Goal: Task Accomplishment & Management: Manage account settings

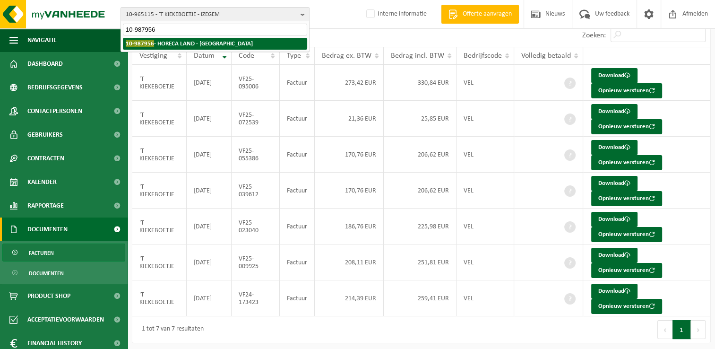
type input "10-987956"
click at [168, 41] on strong "10-987956 - HORECA LAND - HOBOKEN" at bounding box center [189, 43] width 127 height 7
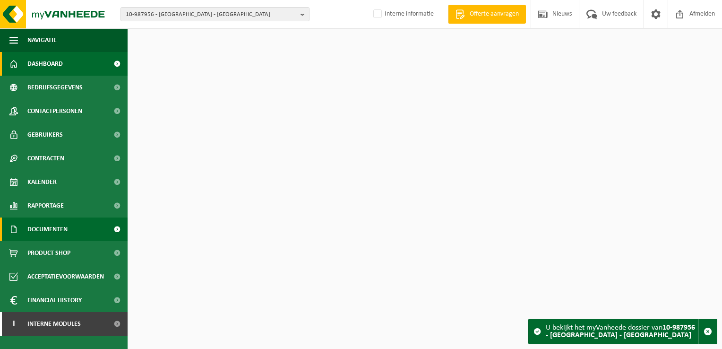
click at [58, 226] on span "Documenten" at bounding box center [47, 229] width 40 height 24
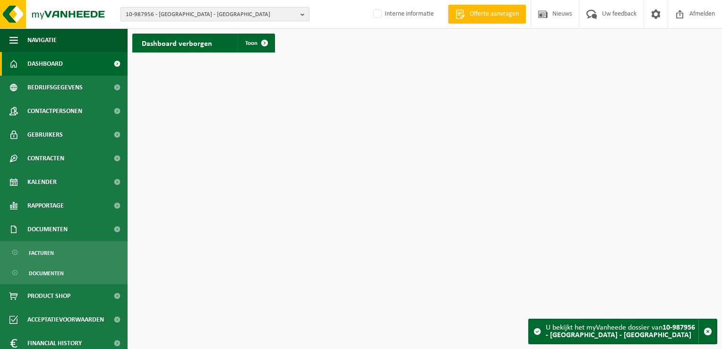
click at [178, 11] on span "10-987956 - HORECA LAND - HOBOKEN" at bounding box center [211, 15] width 171 height 14
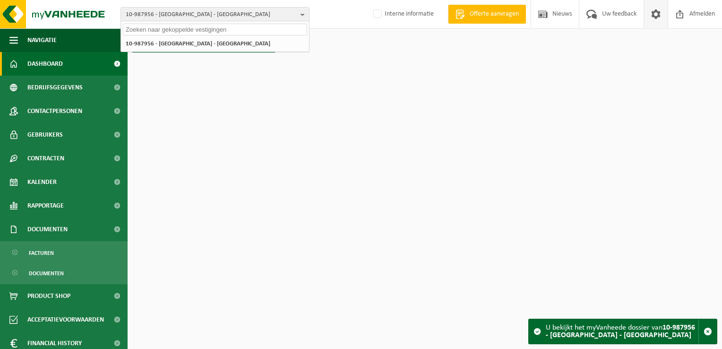
click at [654, 16] on span at bounding box center [656, 14] width 14 height 28
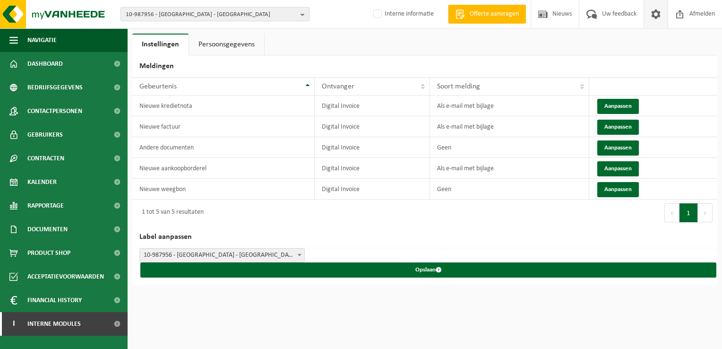
click at [160, 15] on span "10-987956 - HORECA LAND - HOBOKEN" at bounding box center [211, 15] width 171 height 14
paste input "01-059931"
type input "01-059931"
click at [158, 47] on li "01-059931 - GRC NV - ZWIJNDRECHT" at bounding box center [215, 44] width 184 height 12
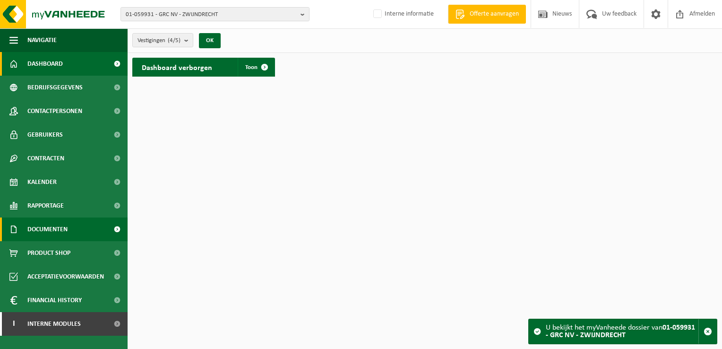
click at [63, 226] on span "Documenten" at bounding box center [47, 229] width 40 height 24
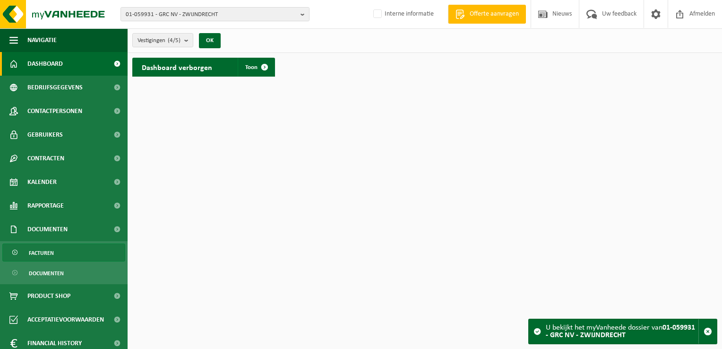
click at [57, 249] on link "Facturen" at bounding box center [63, 252] width 123 height 18
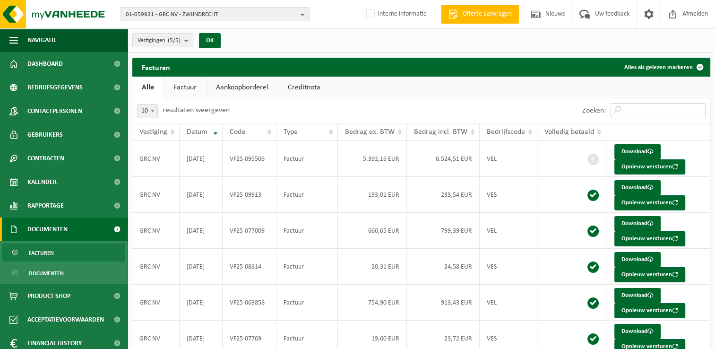
drag, startPoint x: 654, startPoint y: 113, endPoint x: 644, endPoint y: 78, distance: 36.3
click at [654, 113] on input "Zoeken:" at bounding box center [657, 110] width 95 height 14
paste input "VF25-109995"
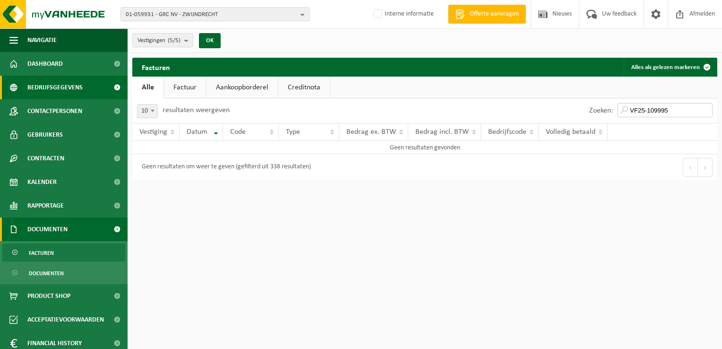
type input "VF25-109995"
drag, startPoint x: 673, startPoint y: 111, endPoint x: 611, endPoint y: 112, distance: 61.9
click at [611, 112] on div "Zoeken: VF25-109995" at bounding box center [650, 110] width 133 height 25
click at [68, 252] on link "Facturen" at bounding box center [63, 252] width 123 height 18
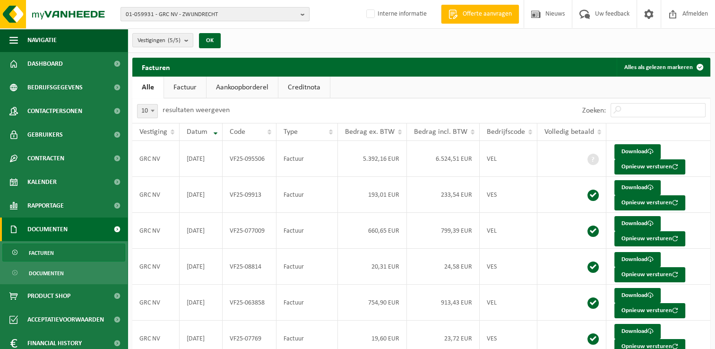
click at [146, 14] on span "01-059931 - GRC NV - ZWIJNDRECHT" at bounding box center [211, 15] width 171 height 14
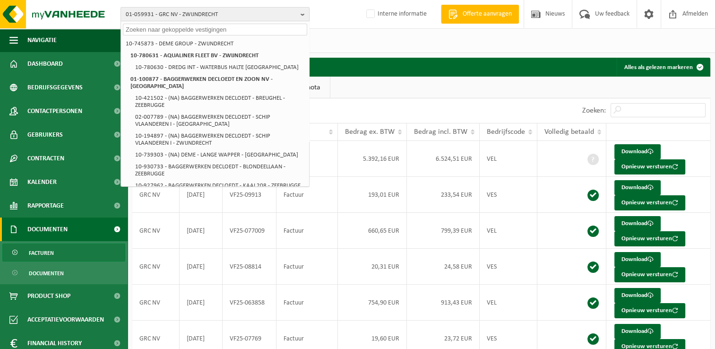
paste input "01-050570"
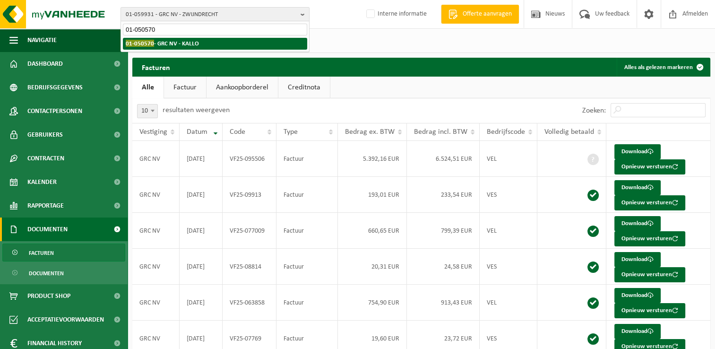
type input "01-050570"
click at [165, 45] on strong "01-050570 - GRC NV - KALLO" at bounding box center [162, 43] width 73 height 7
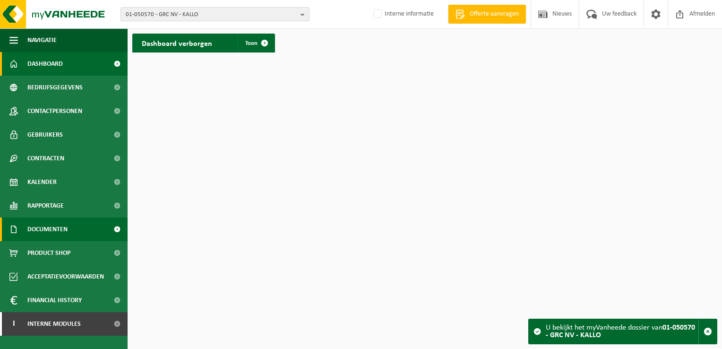
click at [58, 235] on span "Documenten" at bounding box center [47, 229] width 40 height 24
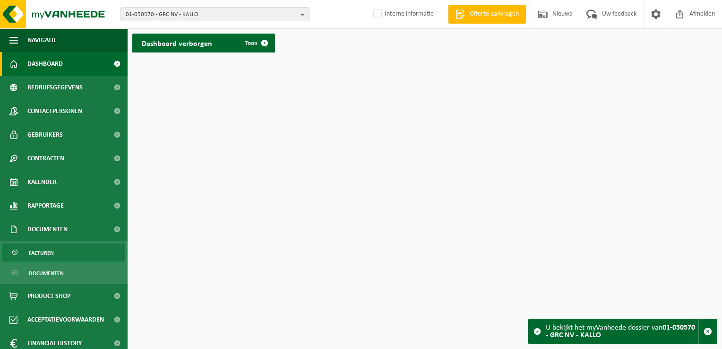
click at [57, 258] on link "Facturen" at bounding box center [63, 252] width 123 height 18
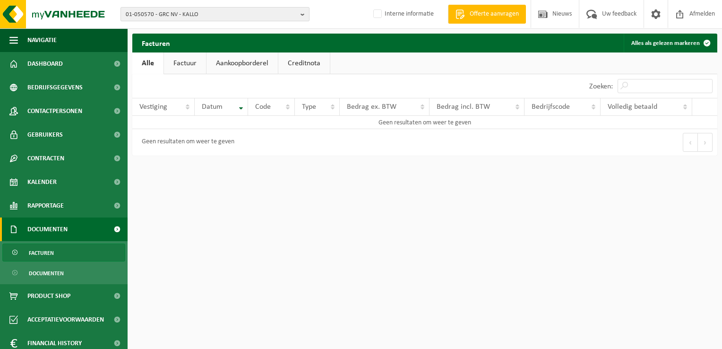
click at [149, 14] on span "01-050570 - GRC NV - KALLO" at bounding box center [211, 15] width 171 height 14
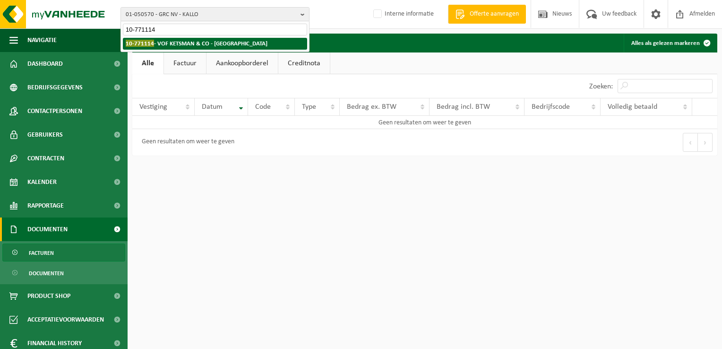
type input "10-771114"
click at [193, 43] on strong "10-771114 - VOF KETSMAN & CO - [GEOGRAPHIC_DATA]" at bounding box center [197, 43] width 142 height 7
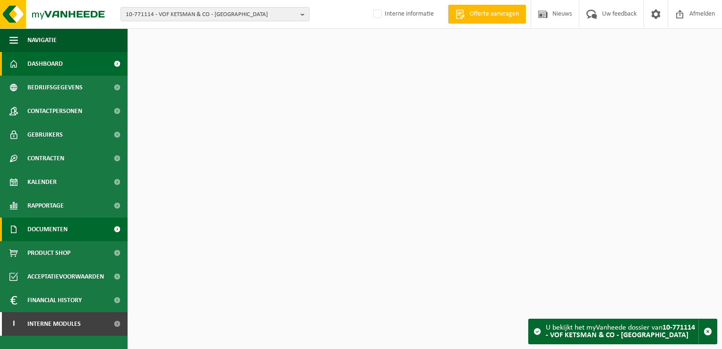
click at [61, 228] on span "Documenten" at bounding box center [47, 229] width 40 height 24
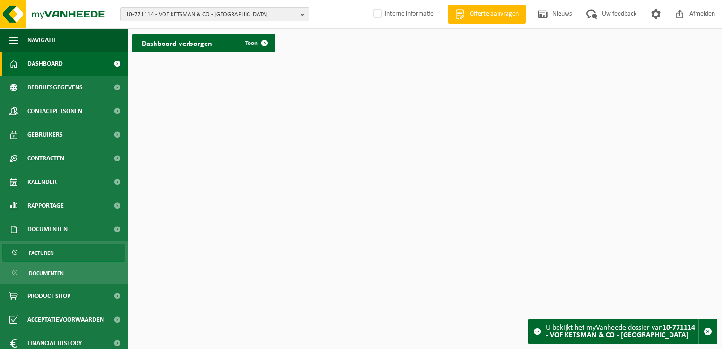
click at [62, 250] on link "Facturen" at bounding box center [63, 252] width 123 height 18
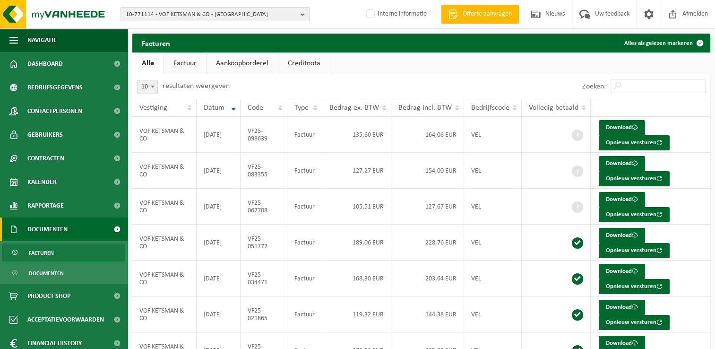
click at [152, 10] on span "10-771114 - VOF KETSMAN & CO - GERAARDSBERGEN" at bounding box center [211, 15] width 171 height 14
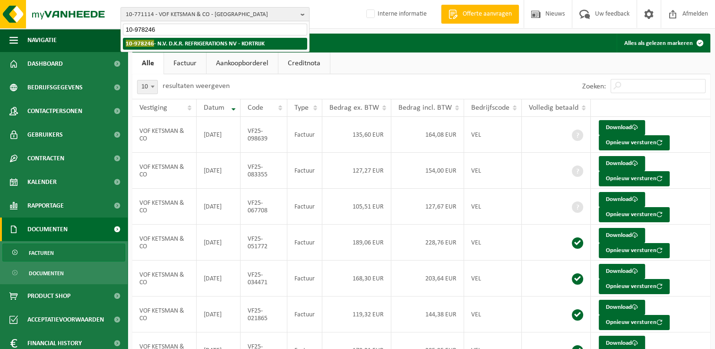
type input "10-978246"
click at [208, 49] on li "10-978246 - N.V. D.K.R. REFRIGERATIONS NV - KORTRIJK" at bounding box center [215, 44] width 184 height 12
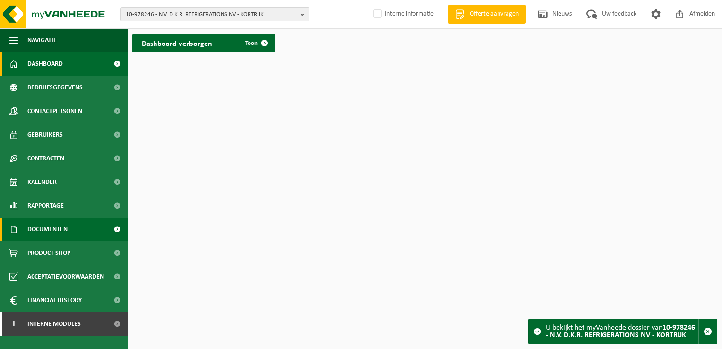
click at [75, 233] on link "Documenten" at bounding box center [64, 229] width 128 height 24
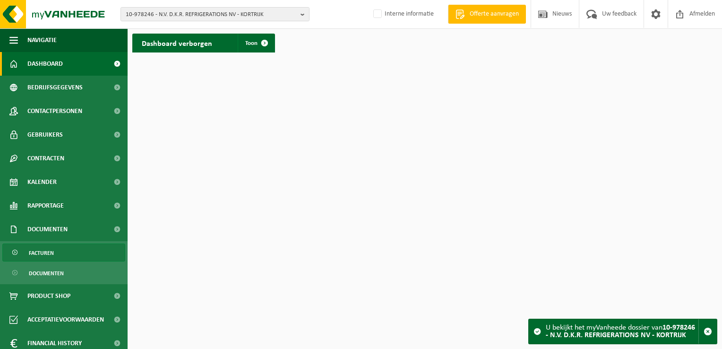
click at [77, 253] on link "Facturen" at bounding box center [63, 252] width 123 height 18
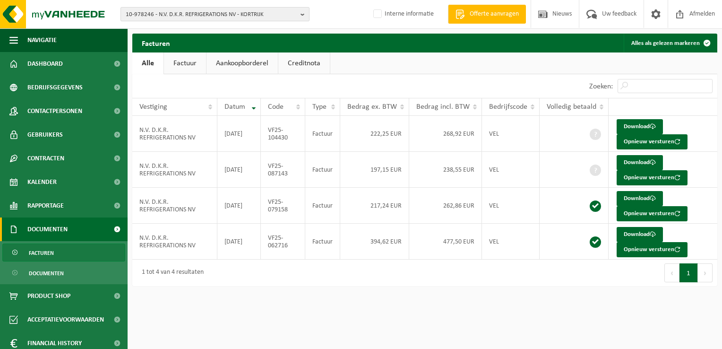
click at [194, 15] on span "10-978246 - N.V. D.K.R. REFRIGERATIONS NV - KORTRIJK" at bounding box center [211, 15] width 171 height 14
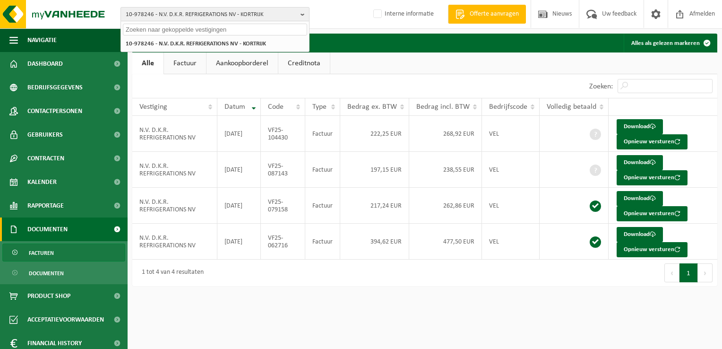
paste input "10-961183"
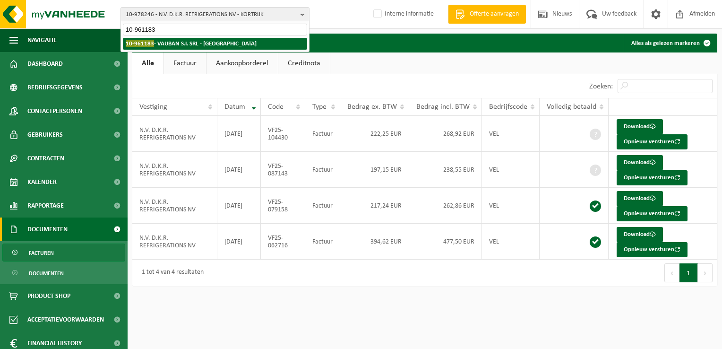
type input "10-961183"
click at [163, 45] on strong "10-961183 - VAUBAN S.I. SRL - IXELLES" at bounding box center [191, 43] width 131 height 7
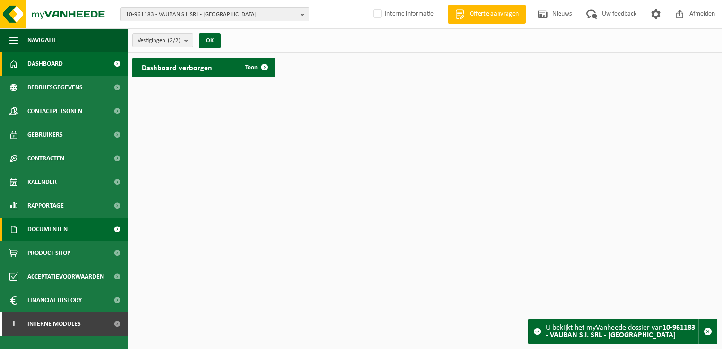
click at [56, 229] on span "Documenten" at bounding box center [47, 229] width 40 height 24
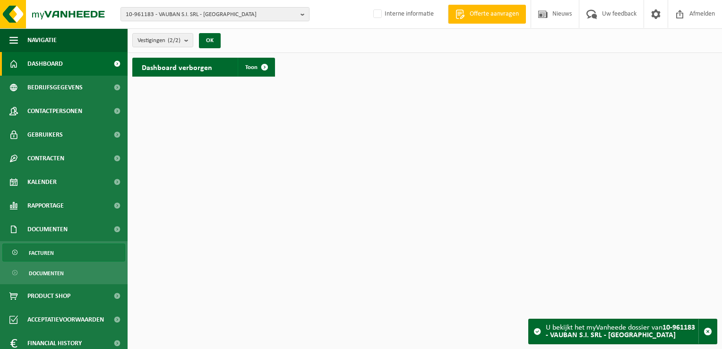
click at [64, 249] on link "Facturen" at bounding box center [63, 252] width 123 height 18
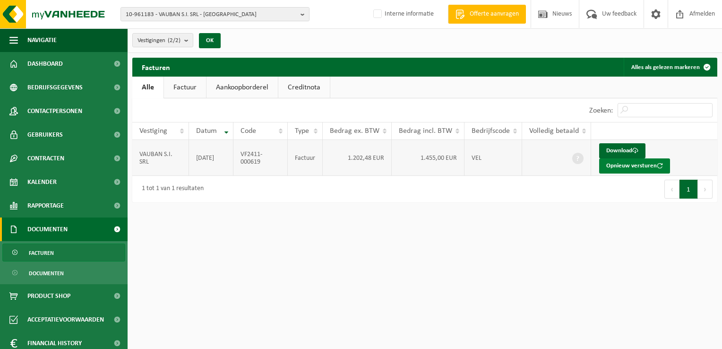
click at [614, 166] on button "Opnieuw versturen" at bounding box center [634, 165] width 71 height 15
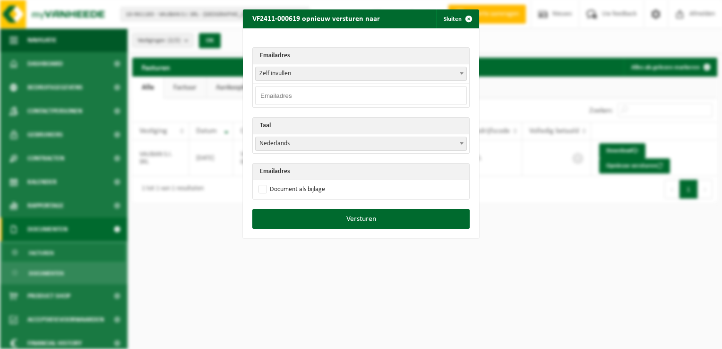
click at [273, 94] on input "email" at bounding box center [361, 95] width 212 height 19
paste input "INFO@VAUBAN-SI.BE"
type input "INFO@VAUBAN-SI.BE"
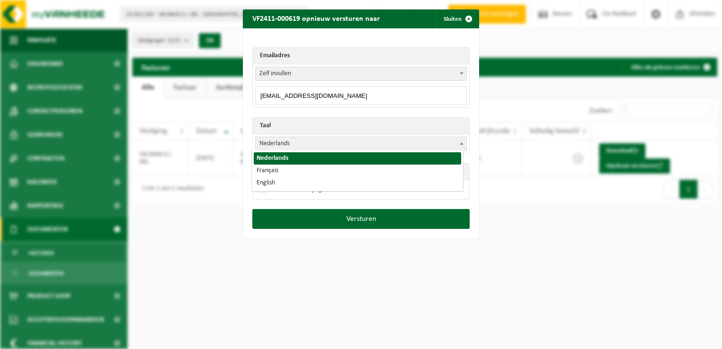
click at [267, 141] on span "Nederlands" at bounding box center [361, 143] width 211 height 13
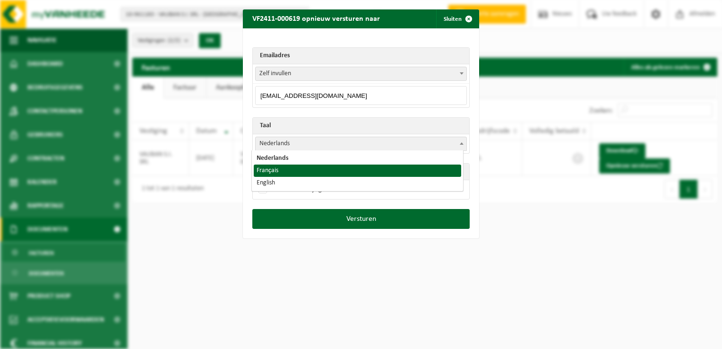
select select "fr"
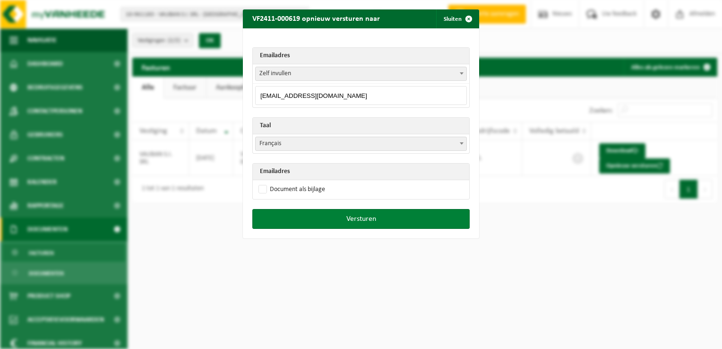
click at [355, 220] on button "Versturen" at bounding box center [360, 219] width 217 height 20
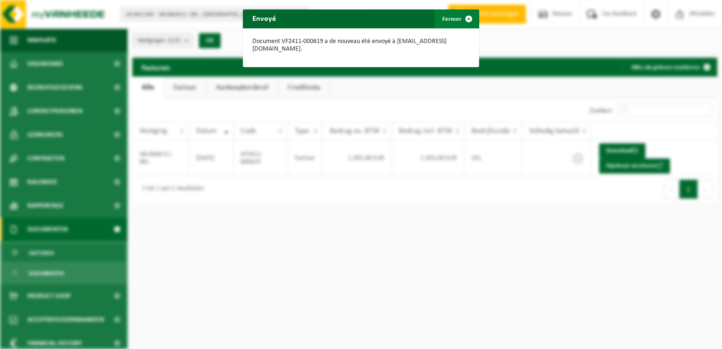
click at [464, 17] on span "button" at bounding box center [468, 18] width 19 height 19
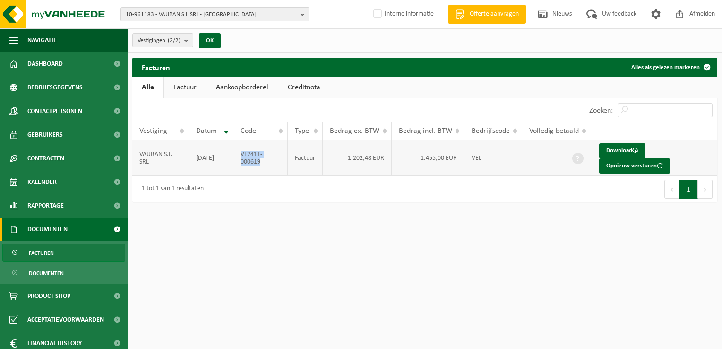
drag, startPoint x: 265, startPoint y: 163, endPoint x: 241, endPoint y: 155, distance: 25.0
click at [241, 155] on td "VF2411-000619" at bounding box center [260, 158] width 54 height 36
copy td "VF2411-000619"
click at [145, 15] on span "10-961183 - VAUBAN S.I. SRL - IXELLES" at bounding box center [211, 15] width 171 height 14
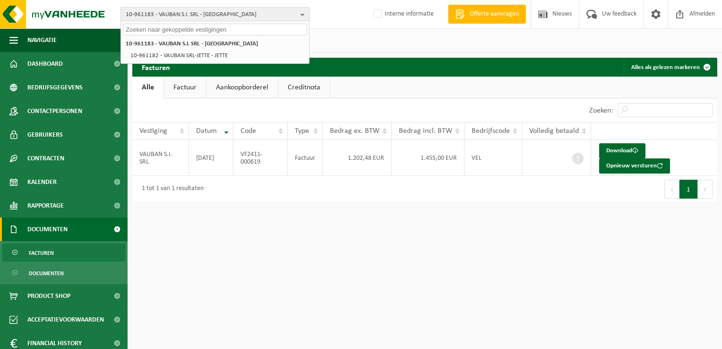
paste input "10-812428"
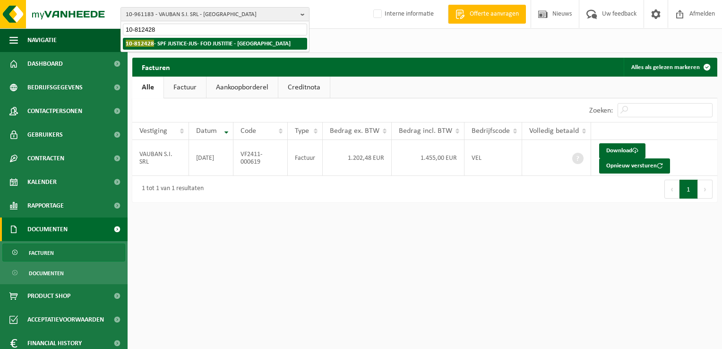
type input "10-812428"
click at [152, 43] on span "10-812428" at bounding box center [140, 43] width 28 height 7
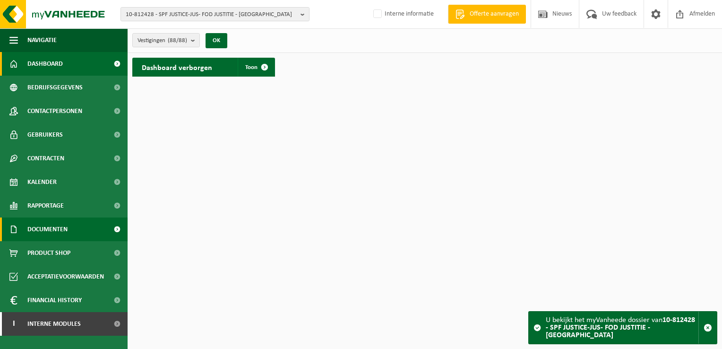
click at [60, 224] on span "Documenten" at bounding box center [47, 229] width 40 height 24
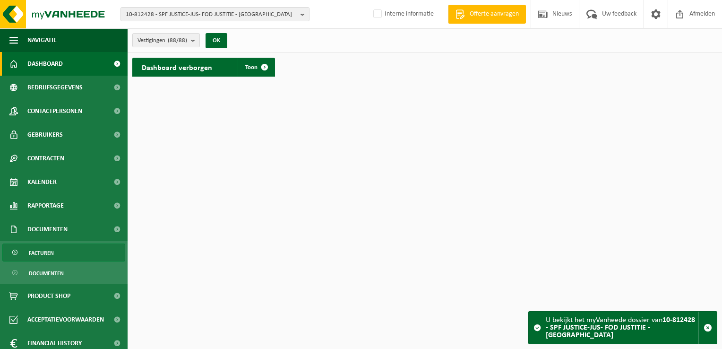
click at [54, 247] on link "Facturen" at bounding box center [63, 252] width 123 height 18
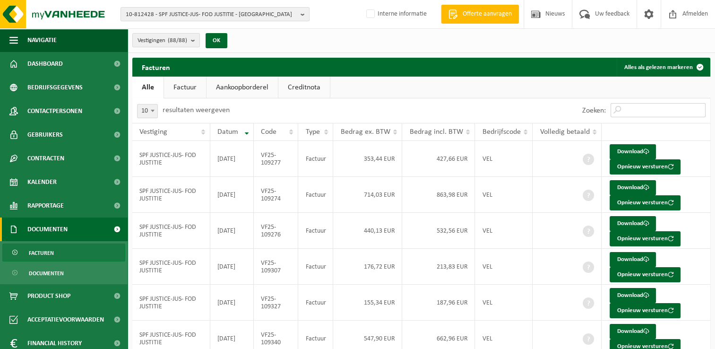
click at [651, 113] on input "Zoeken:" at bounding box center [657, 110] width 95 height 14
paste input "VF25-09361"
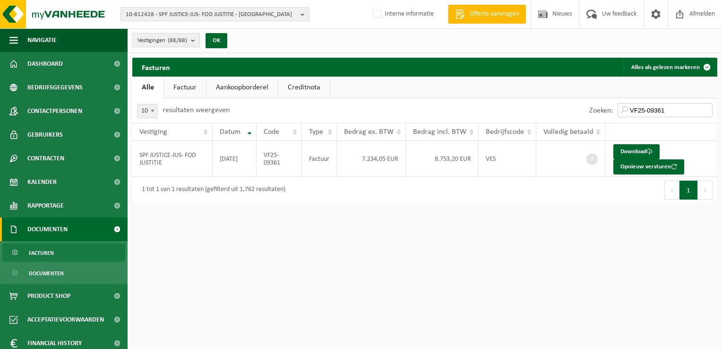
type input "VF25-09361"
click at [155, 14] on span "10-812428 - SPF JUSTICE-JUS- FOD JUSTITIE - BRUXELLES" at bounding box center [211, 15] width 171 height 14
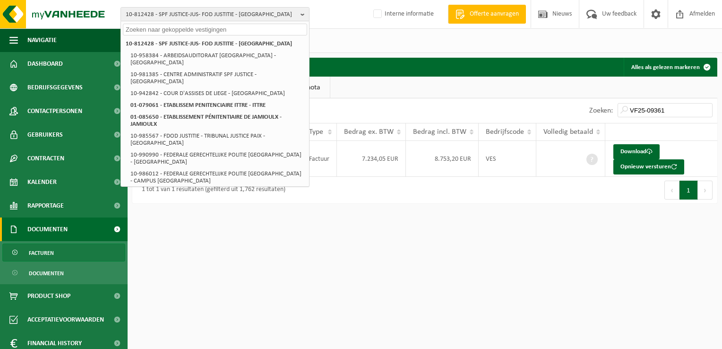
paste input "10-761730"
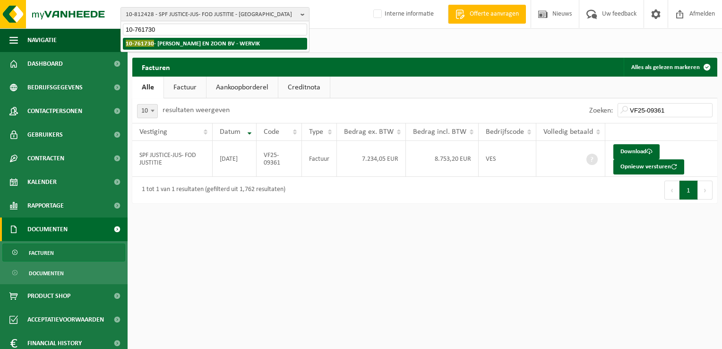
type input "10-761730"
click at [173, 43] on strong "10-761730 - G. MEERSSEMAN EN ZOON BV - WERVIK" at bounding box center [193, 43] width 134 height 7
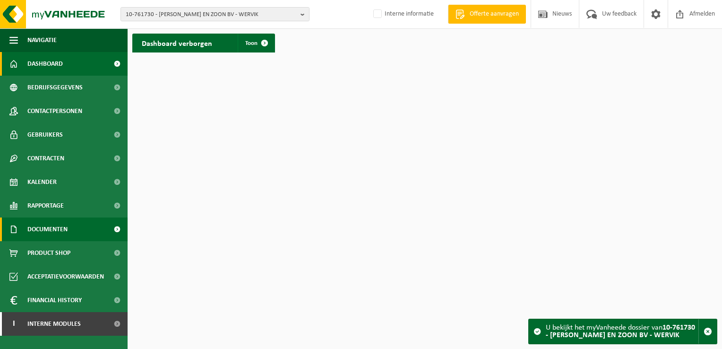
click at [65, 233] on span "Documenten" at bounding box center [47, 229] width 40 height 24
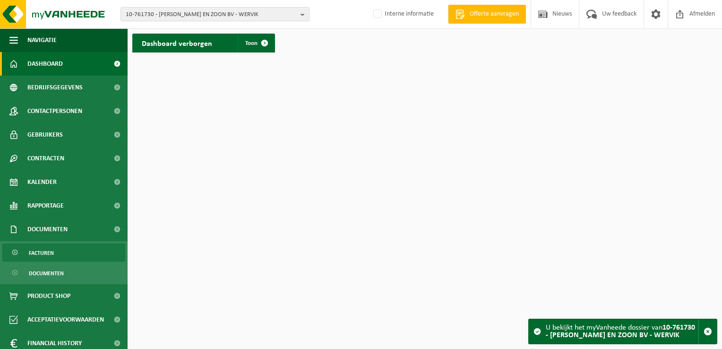
click at [65, 256] on link "Facturen" at bounding box center [63, 252] width 123 height 18
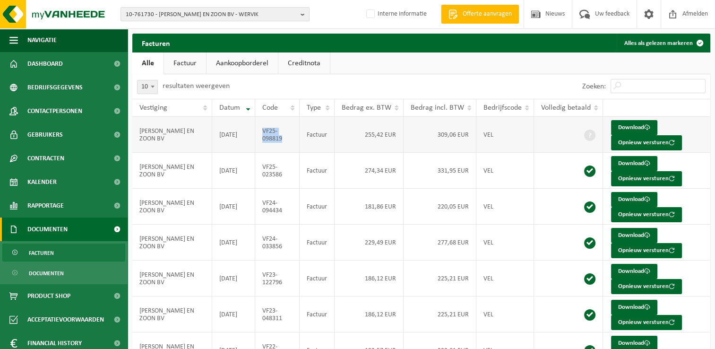
drag, startPoint x: 286, startPoint y: 137, endPoint x: 265, endPoint y: 129, distance: 23.1
click at [265, 129] on td "VF25-098819" at bounding box center [277, 135] width 44 height 36
copy td "VF25-098819"
